Goal: Information Seeking & Learning: Learn about a topic

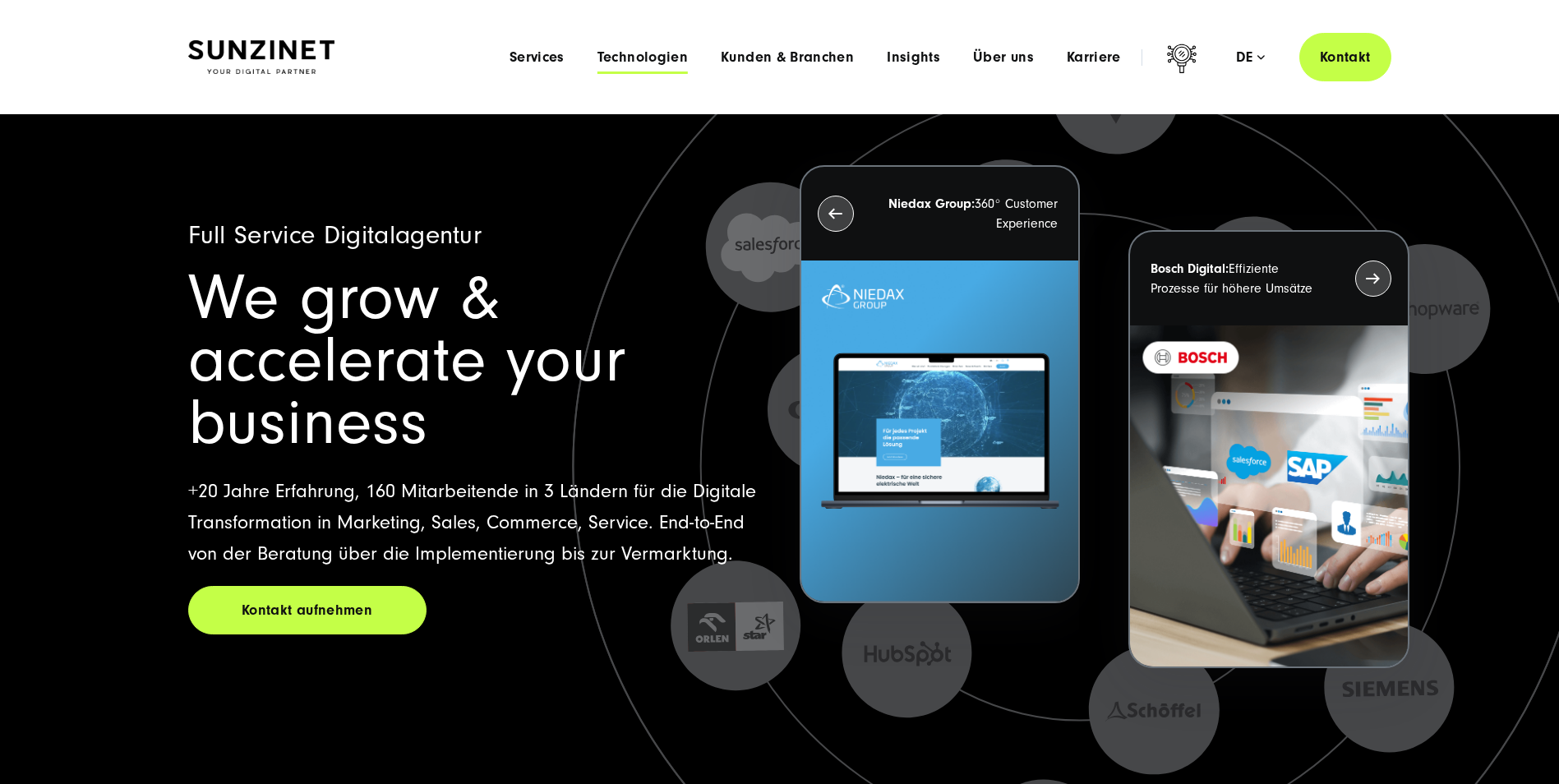
click at [651, 55] on span "Technologien" at bounding box center [643, 56] width 90 height 16
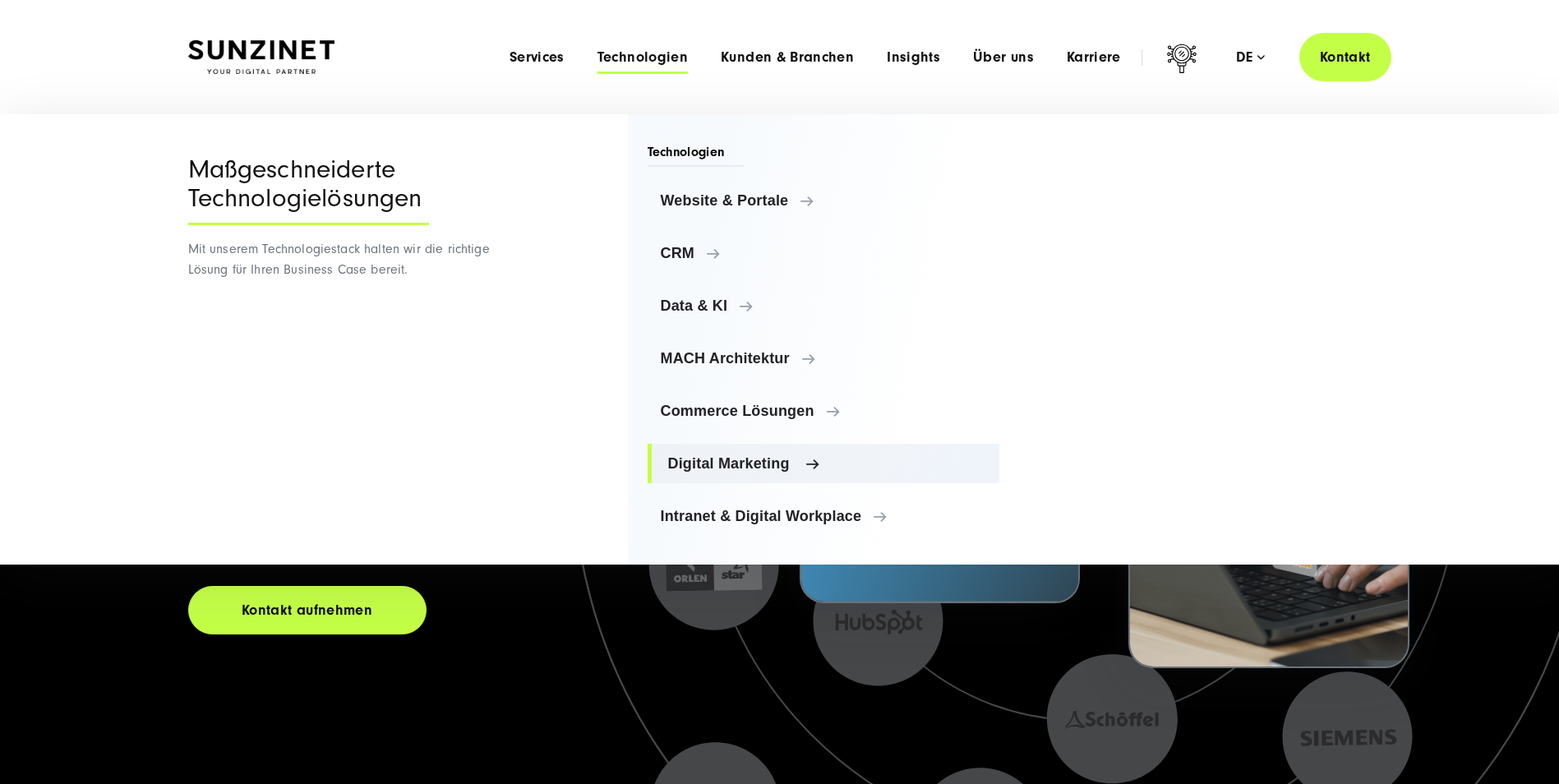
click at [795, 460] on span "Digital Marketing" at bounding box center [827, 463] width 319 height 16
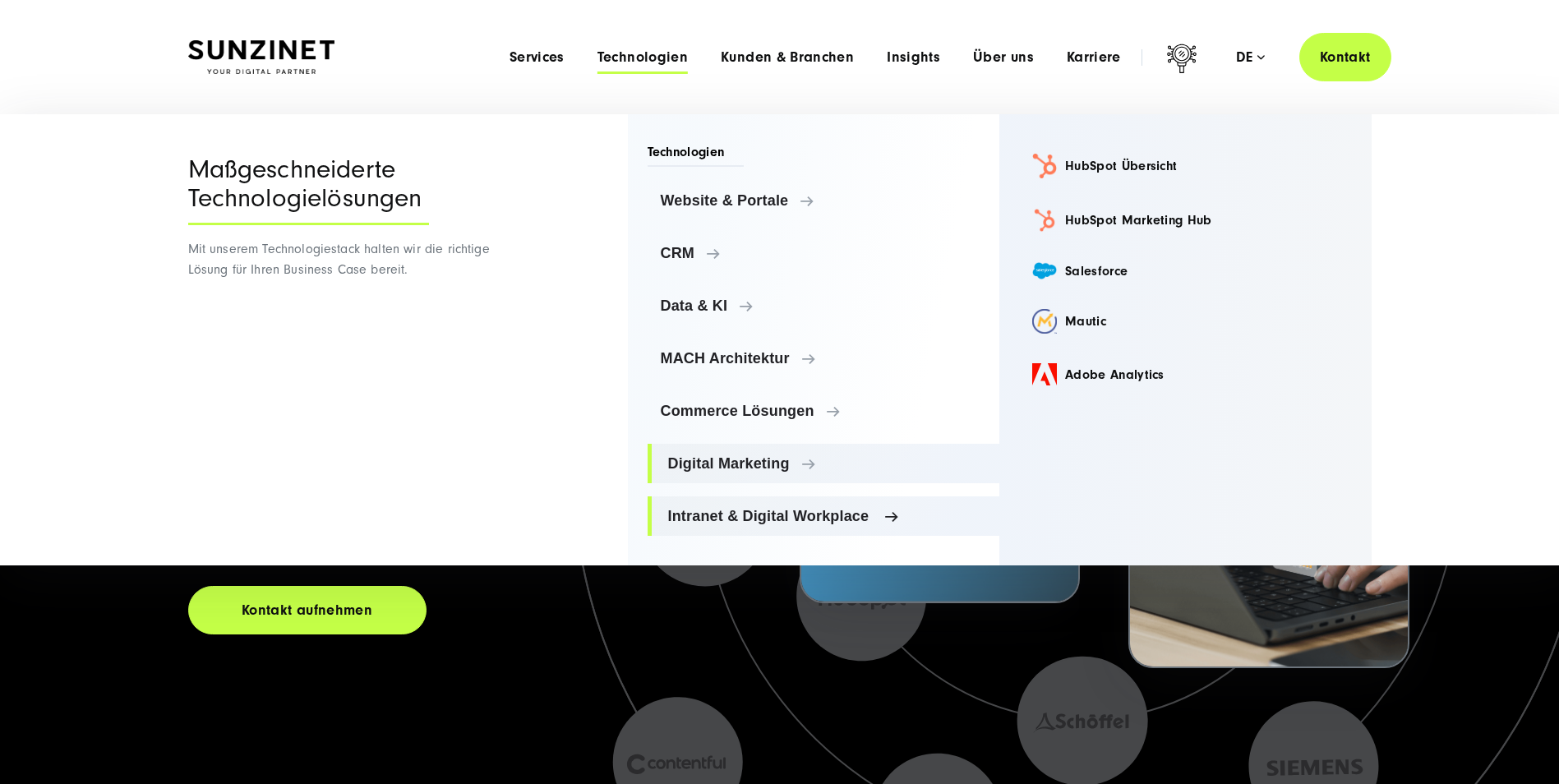
click at [860, 507] on link "Intranet & Digital Workplace" at bounding box center [824, 516] width 353 height 39
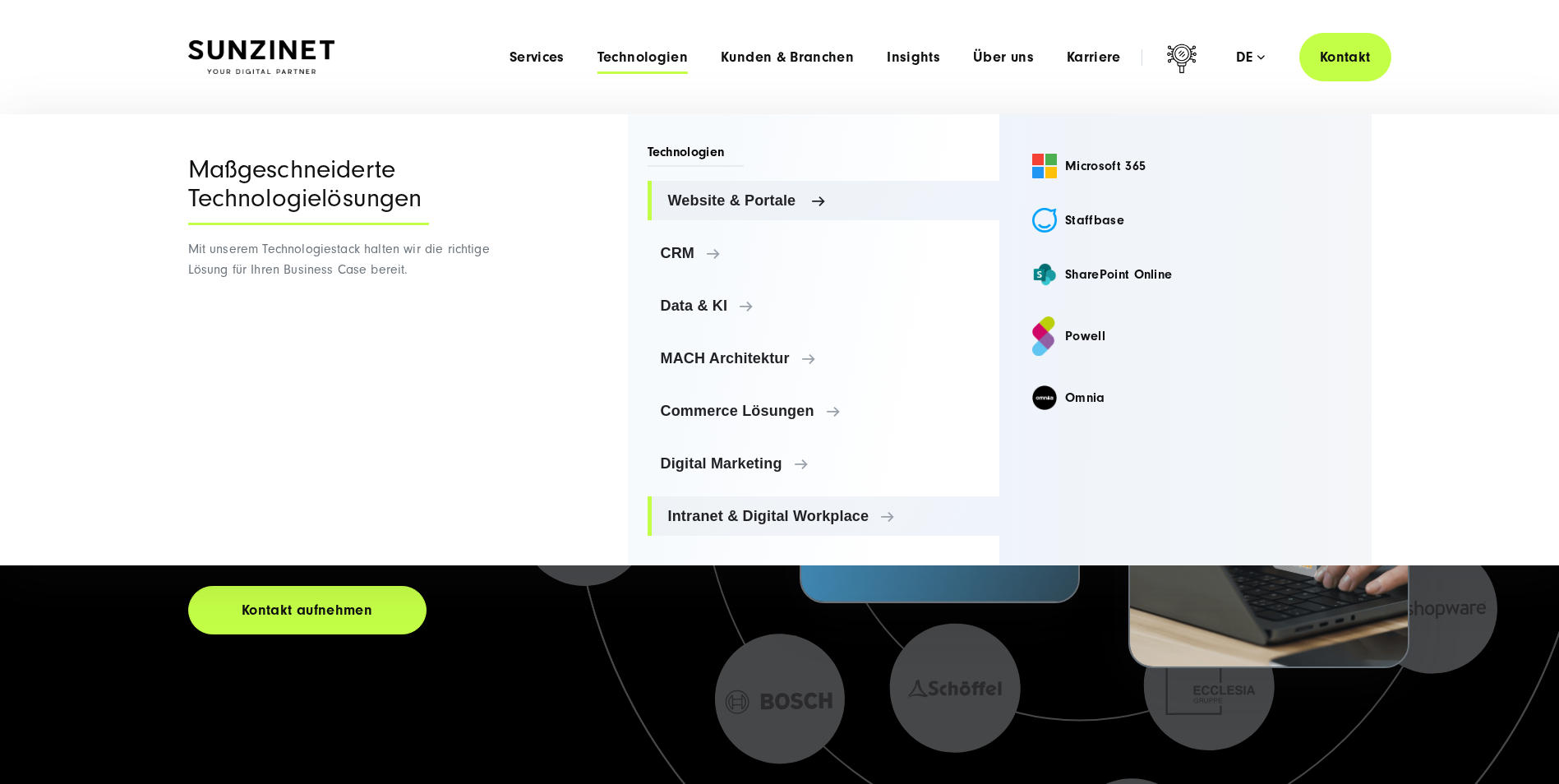
click at [822, 197] on span "Website & Portale" at bounding box center [827, 200] width 319 height 16
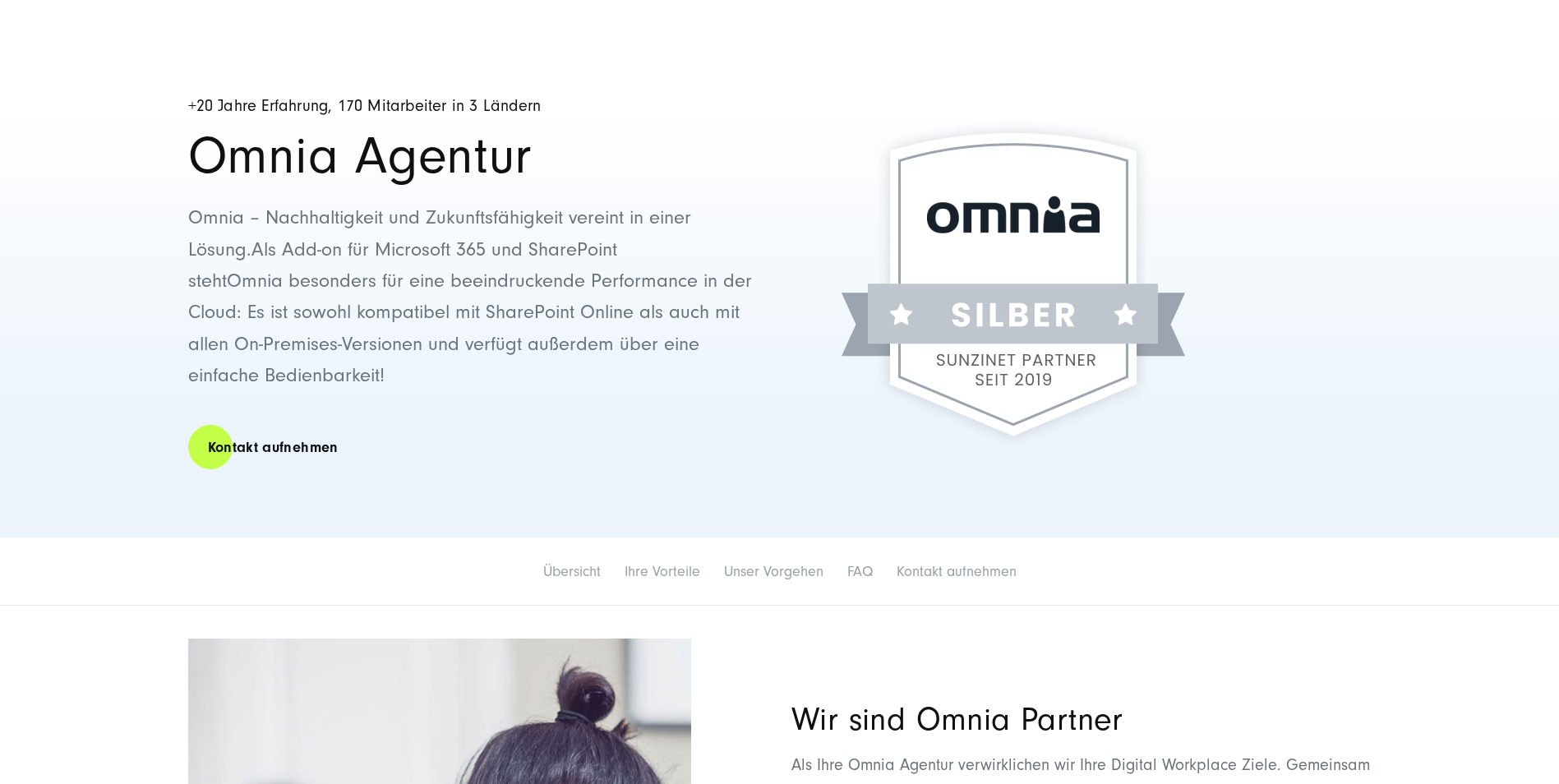
scroll to position [657, 0]
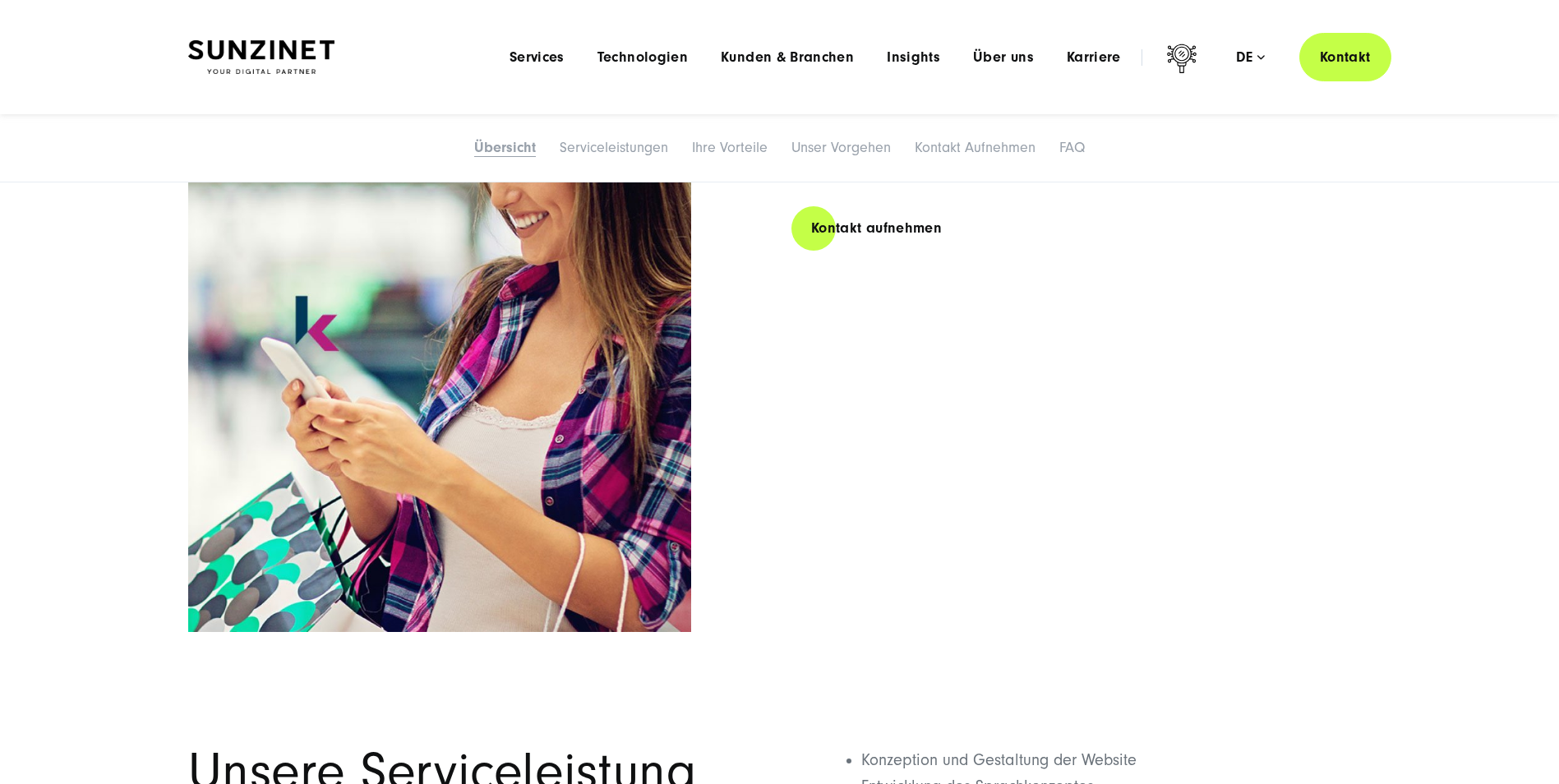
scroll to position [165, 0]
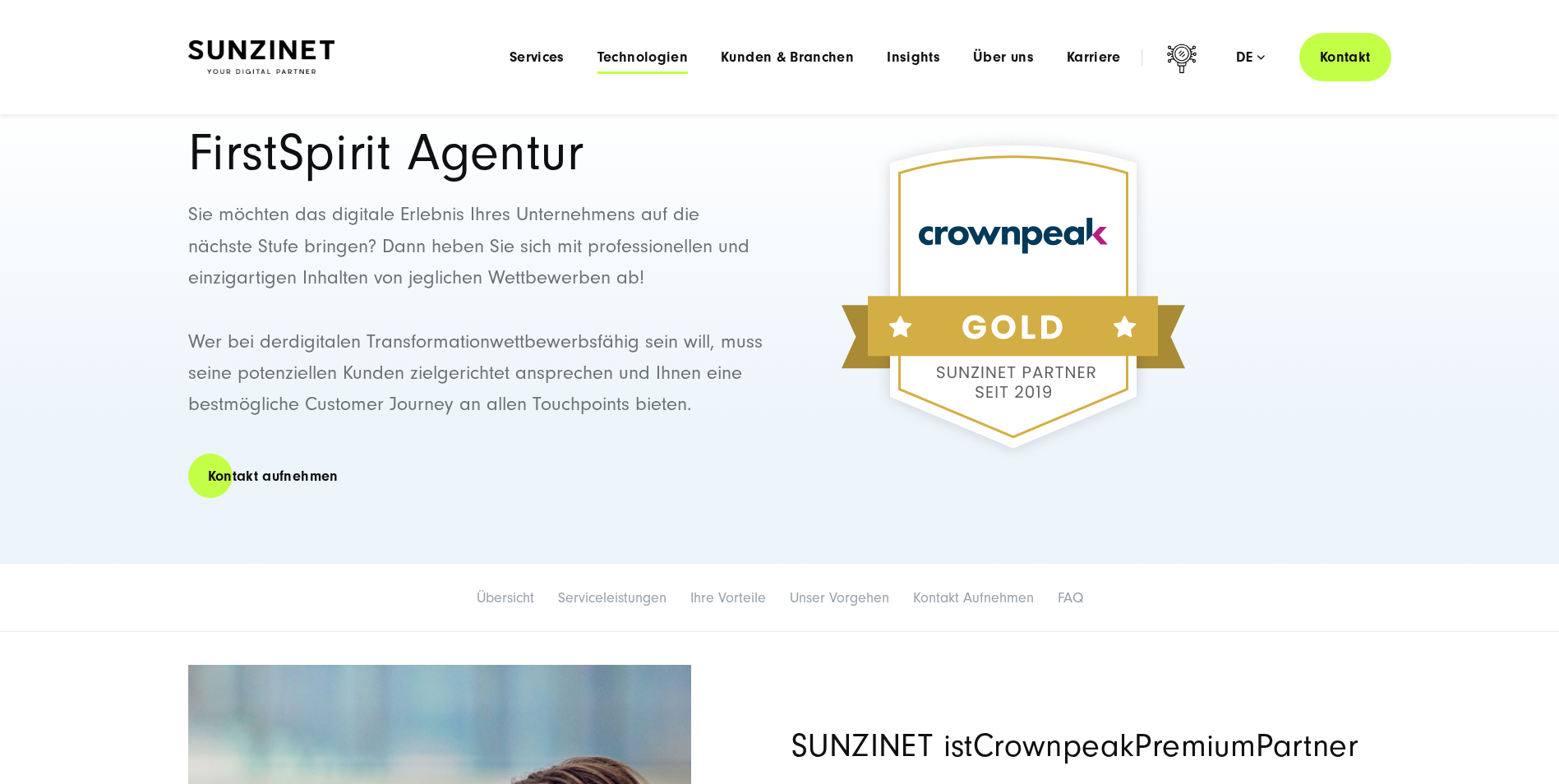
click at [640, 53] on span "Technologien" at bounding box center [643, 56] width 90 height 16
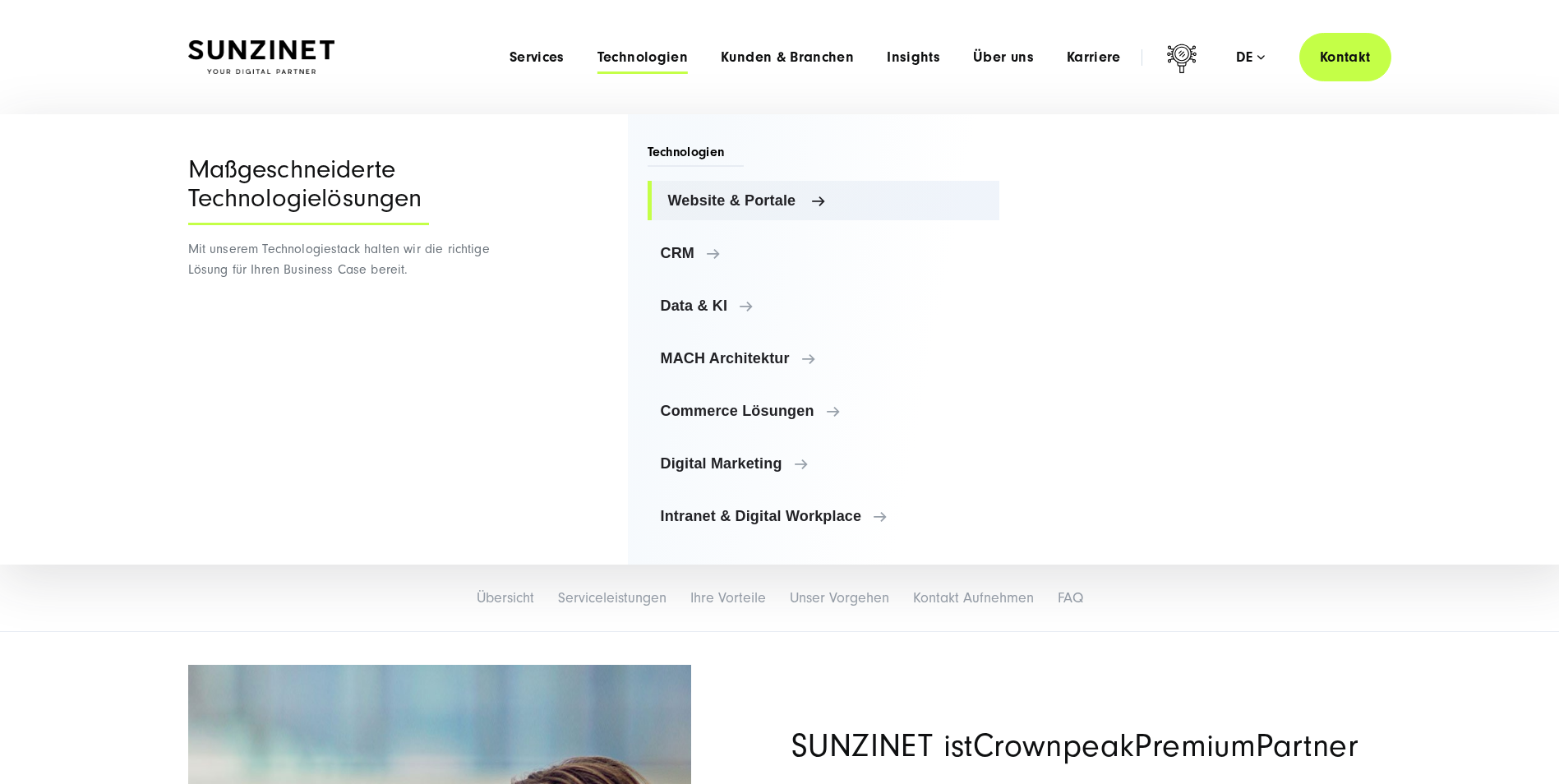
click at [729, 193] on span "Website & Portale" at bounding box center [827, 200] width 319 height 16
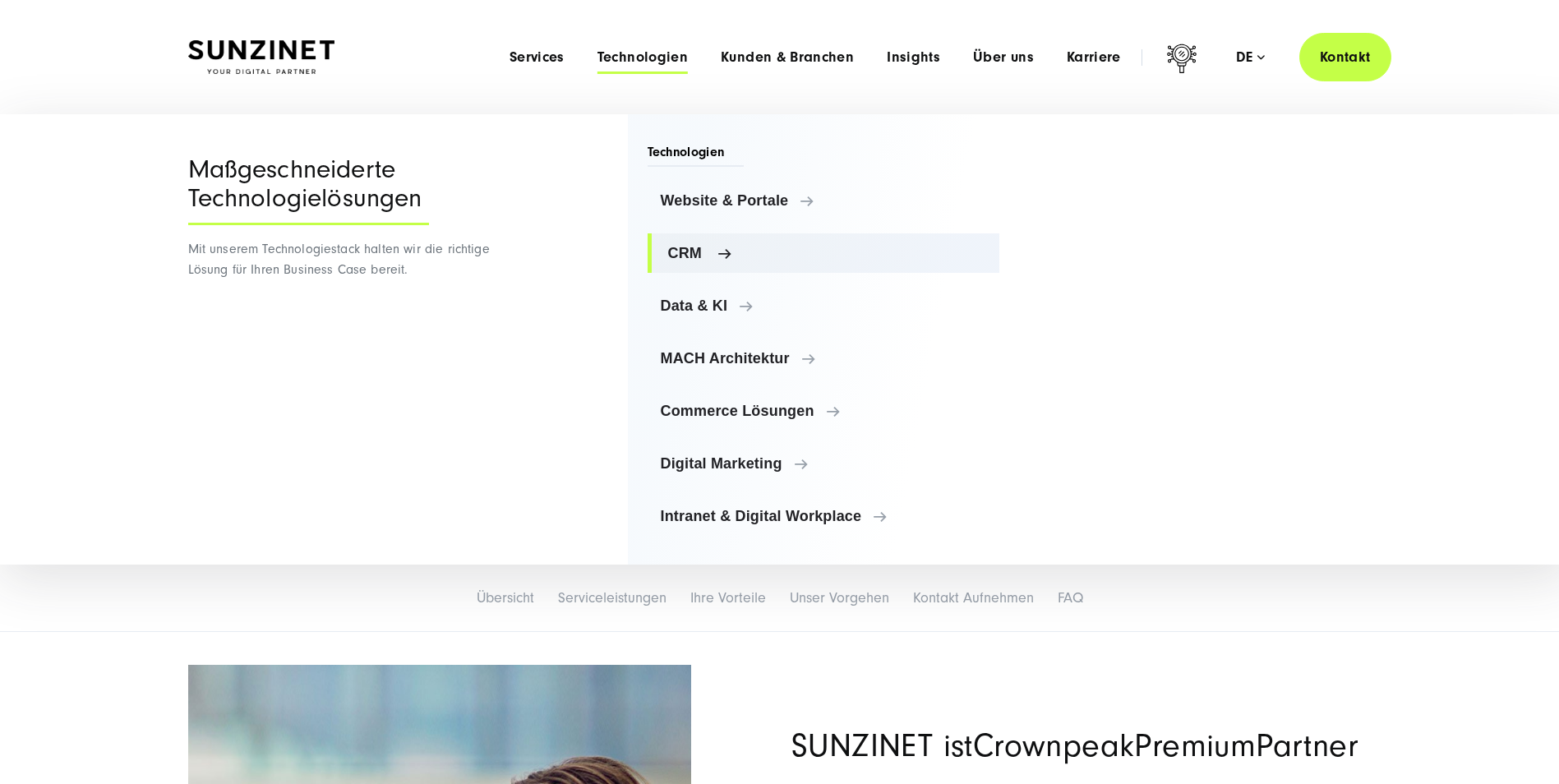
click at [734, 243] on link "CRM" at bounding box center [824, 253] width 353 height 39
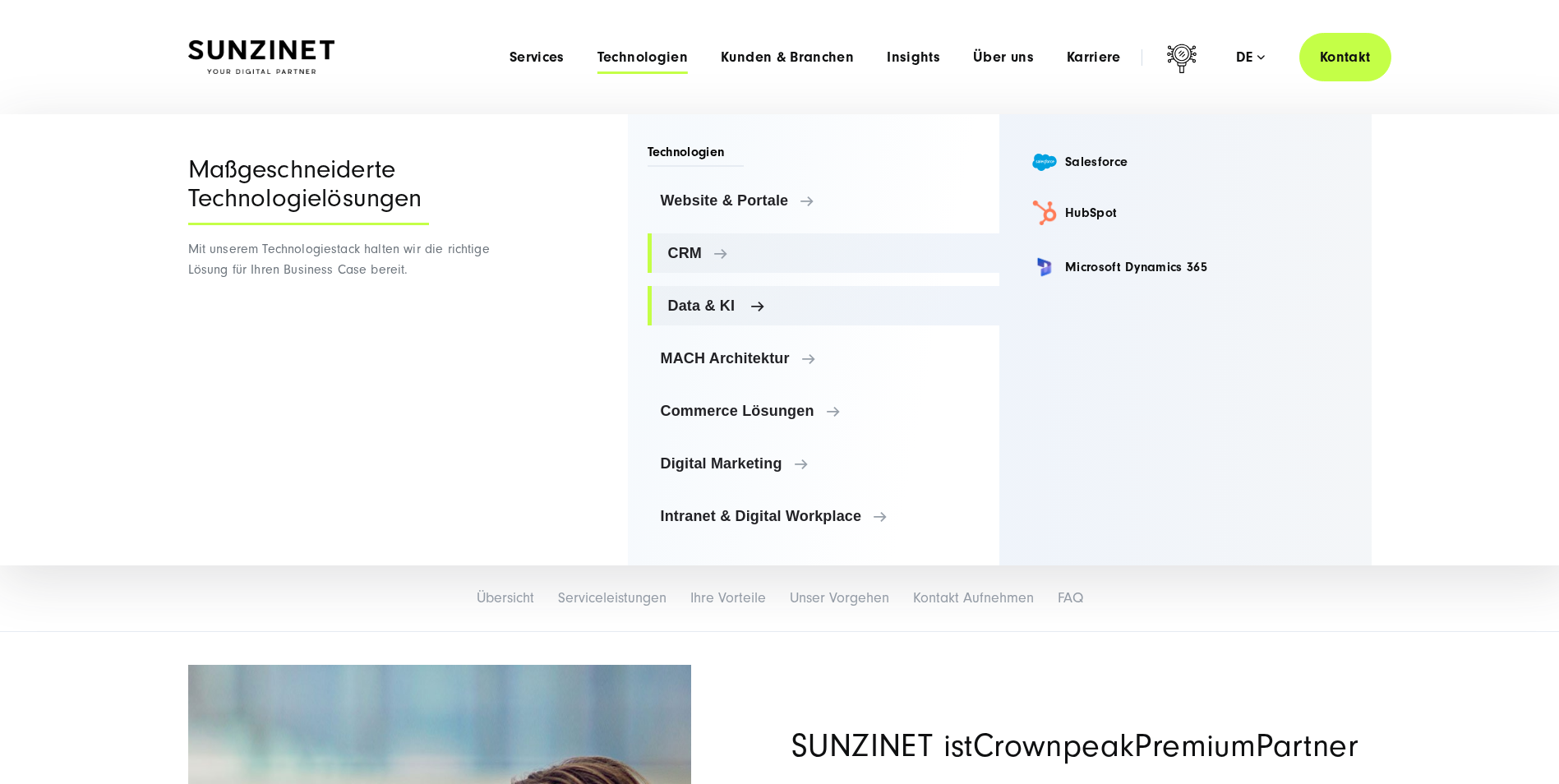
click at [740, 299] on span "Data & KI" at bounding box center [827, 305] width 319 height 16
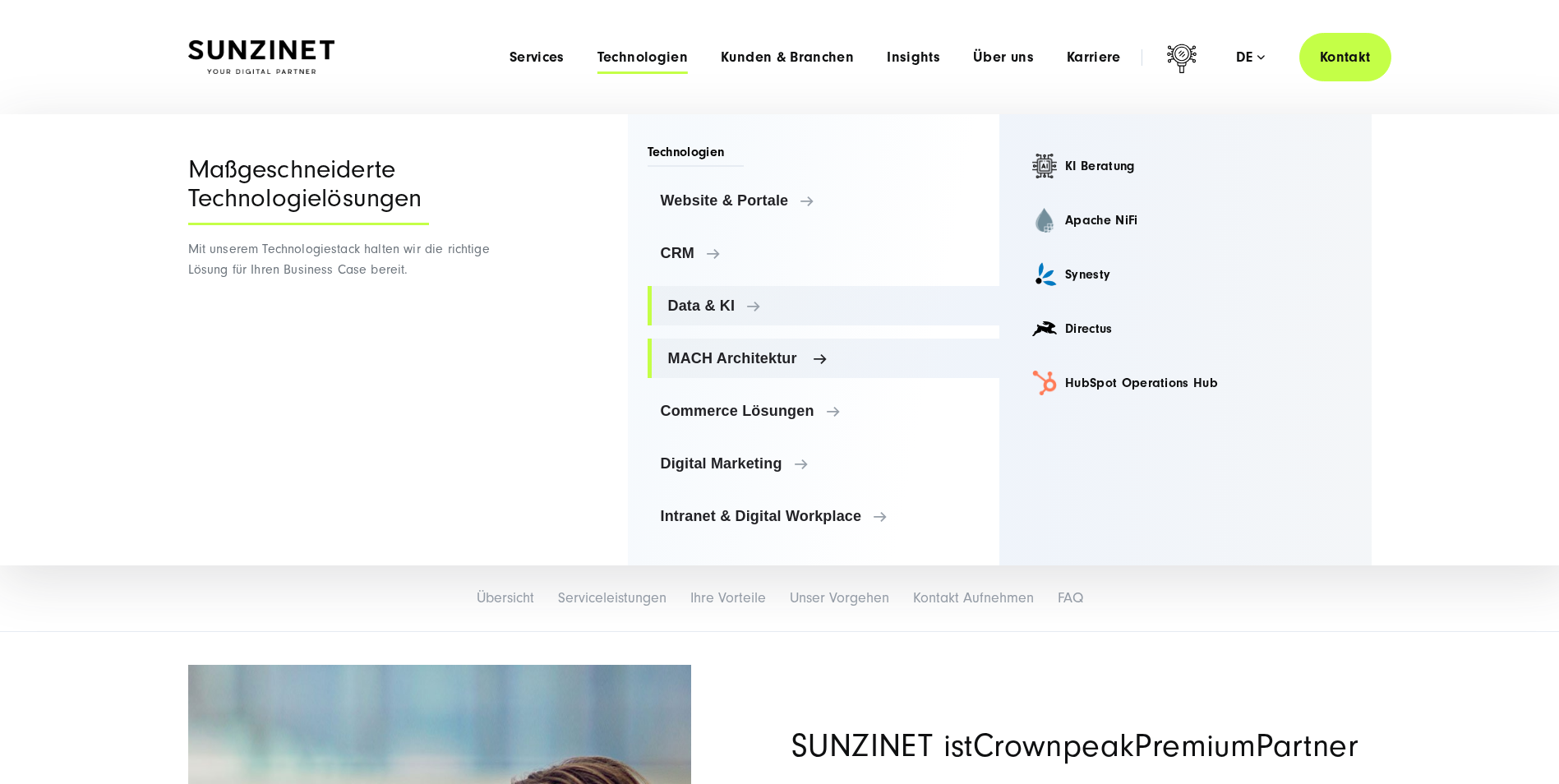
click at [767, 363] on span "MACH Architektur" at bounding box center [827, 357] width 319 height 16
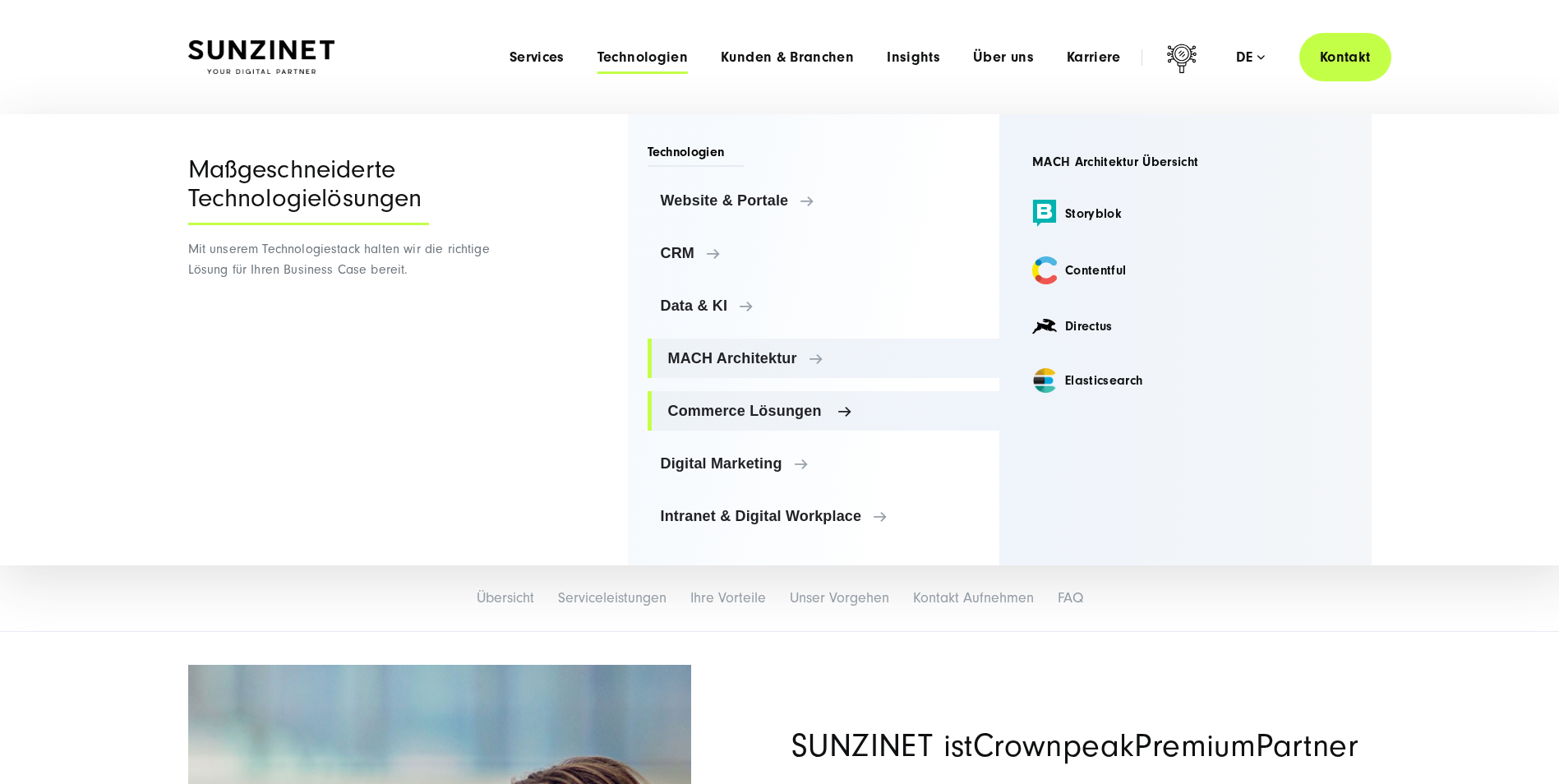
click at [800, 416] on span "Commerce Lösungen" at bounding box center [827, 410] width 319 height 16
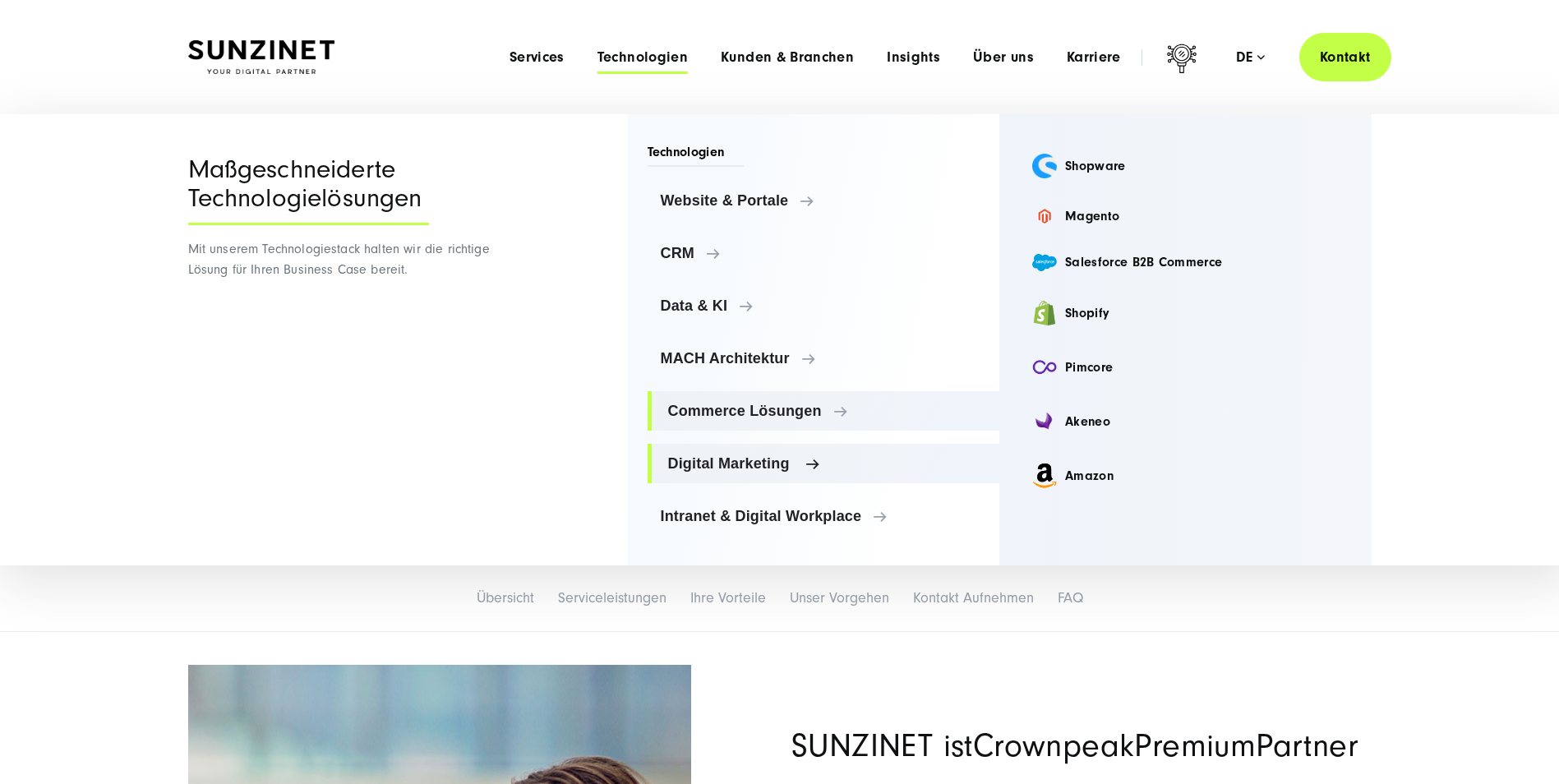
click at [794, 454] on link "Digital Marketing" at bounding box center [824, 463] width 353 height 39
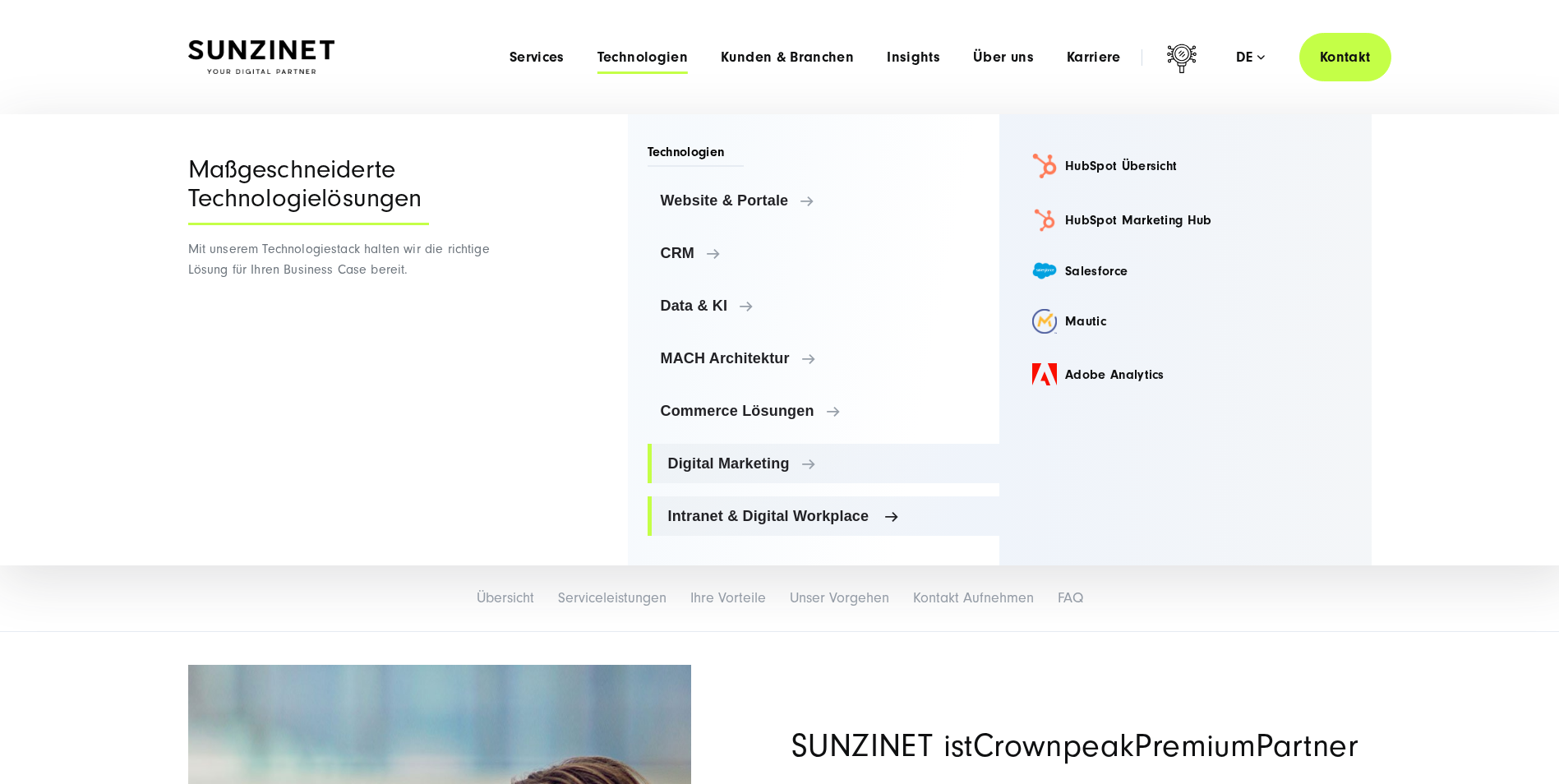
click at [796, 499] on link "Intranet & Digital Workplace" at bounding box center [824, 516] width 353 height 39
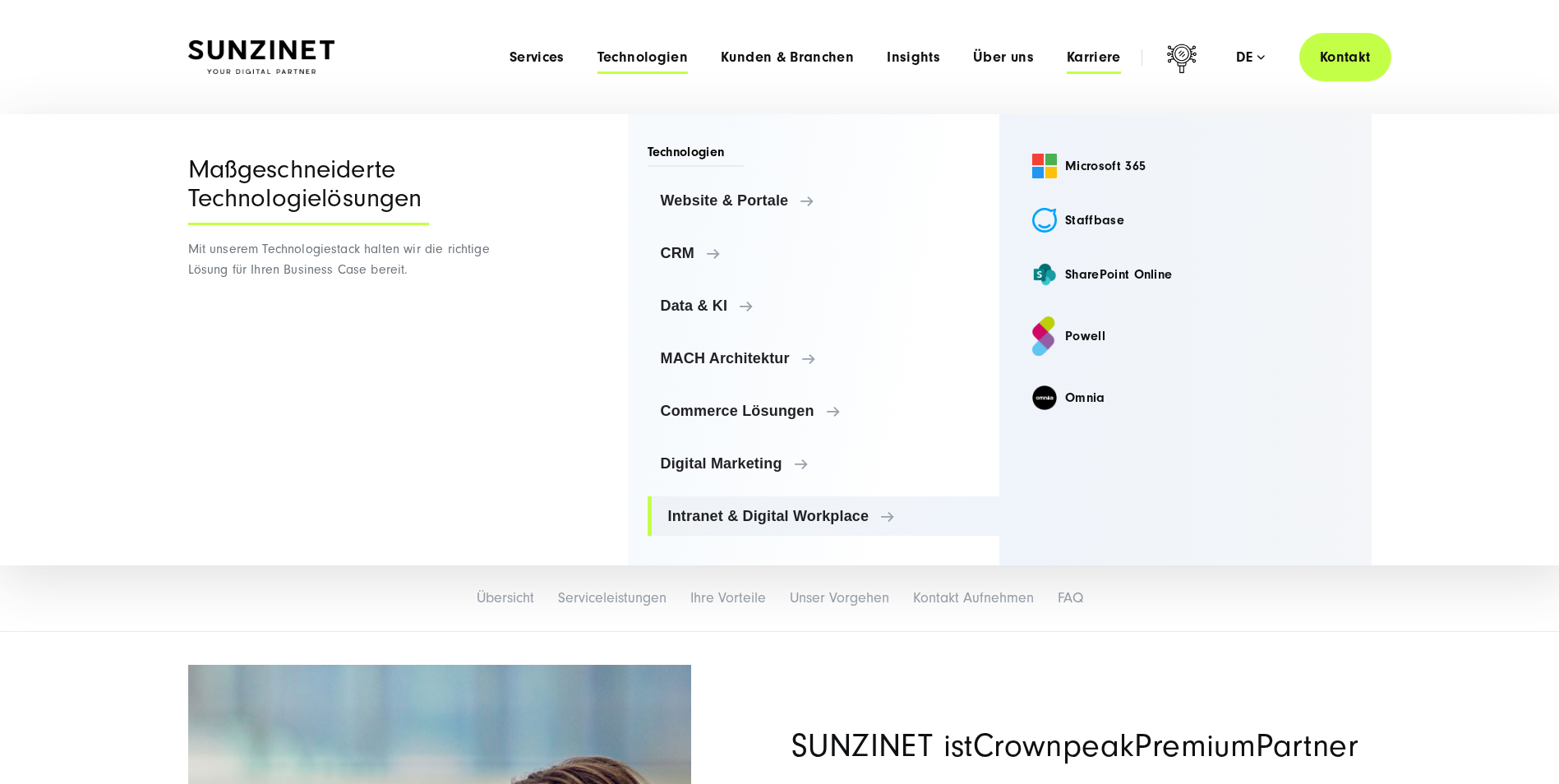
click at [1087, 60] on span "Karriere" at bounding box center [1094, 56] width 55 height 16
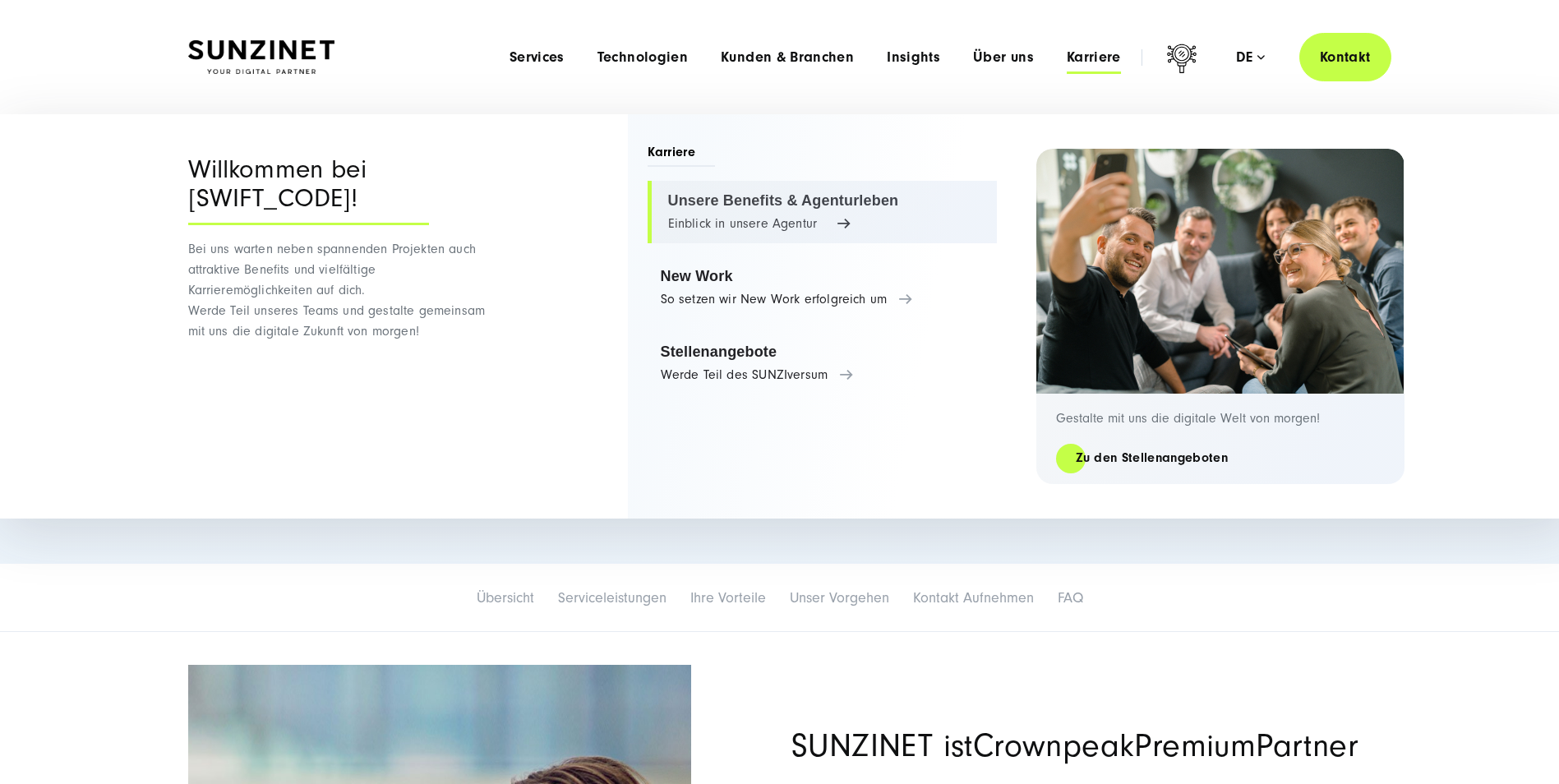
click at [799, 206] on link "Unsere Benefits & Agenturleben Einblick in unsere Agentur" at bounding box center [823, 212] width 350 height 62
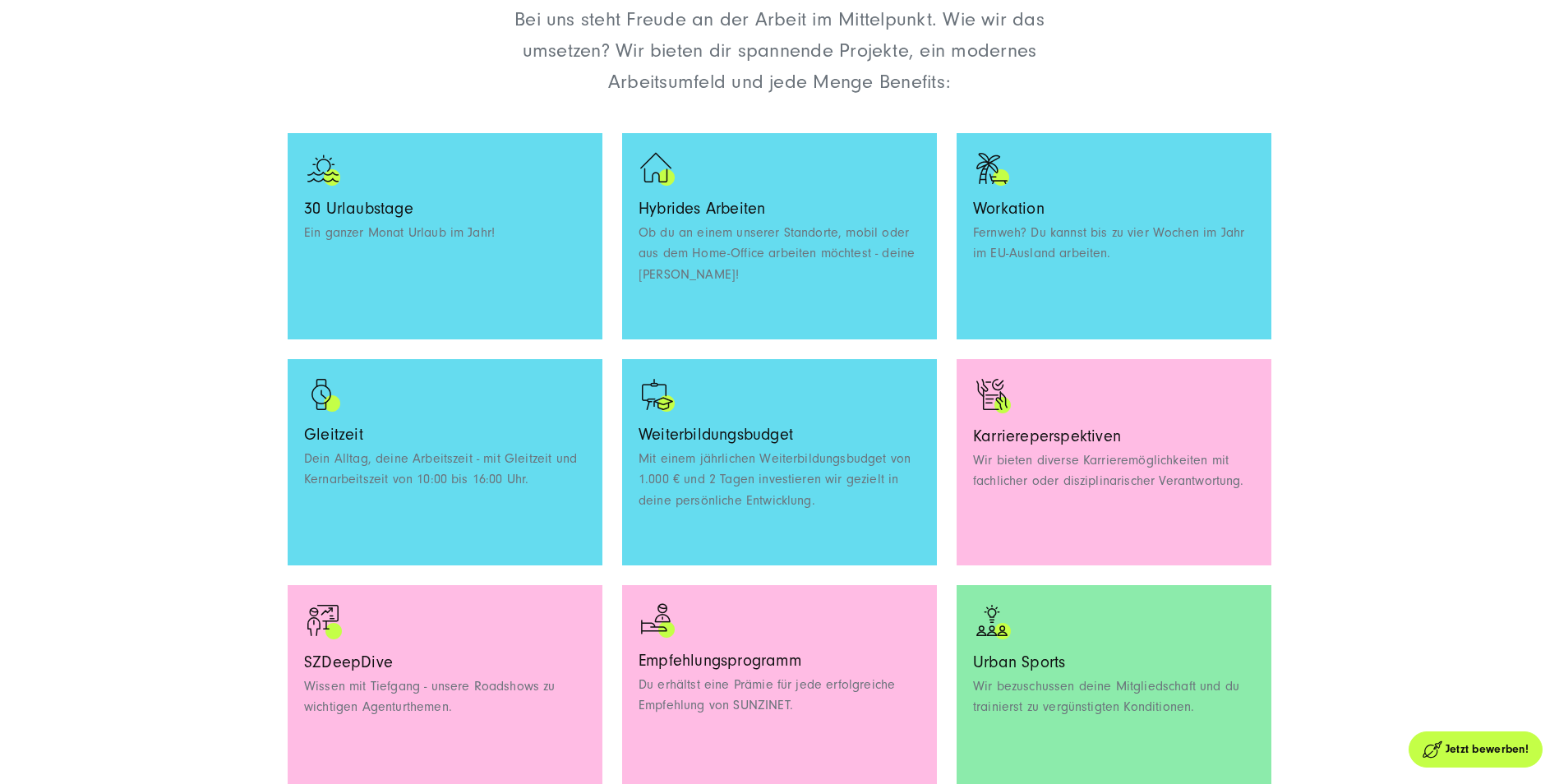
scroll to position [1232, 0]
